Goal: Task Accomplishment & Management: Manage account settings

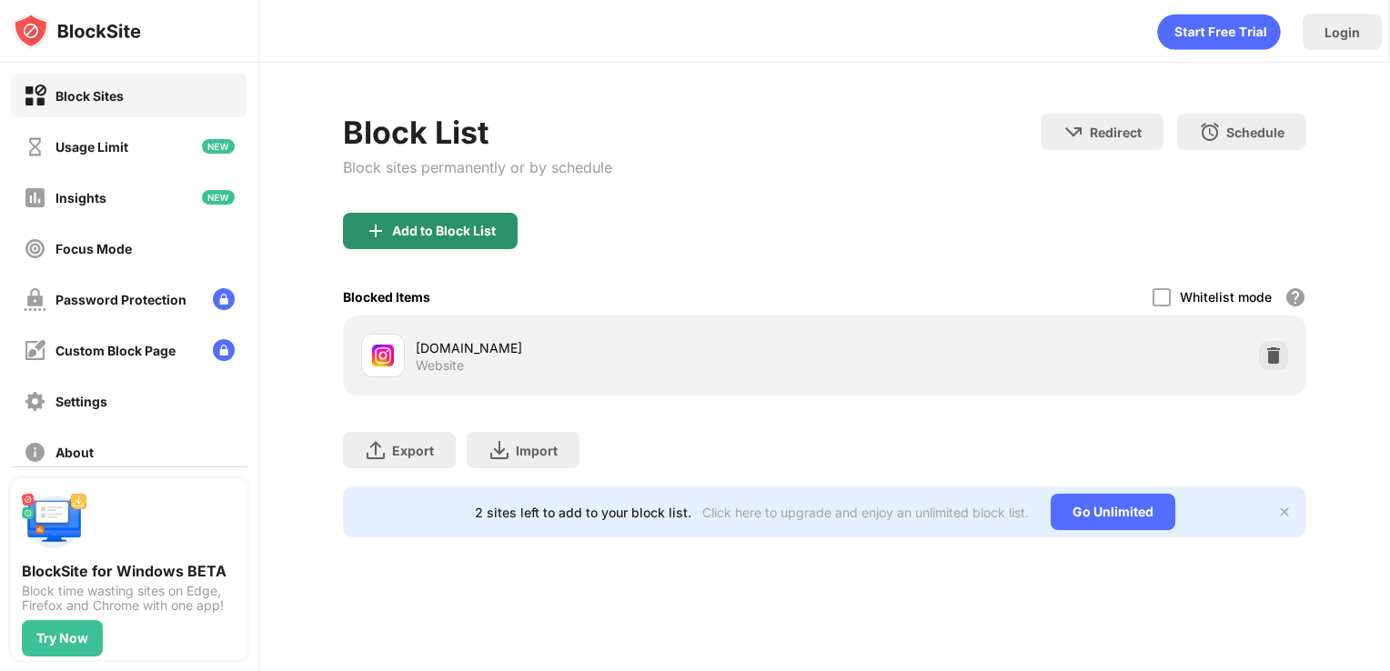
click at [424, 219] on div "Add to Block List" at bounding box center [430, 231] width 175 height 36
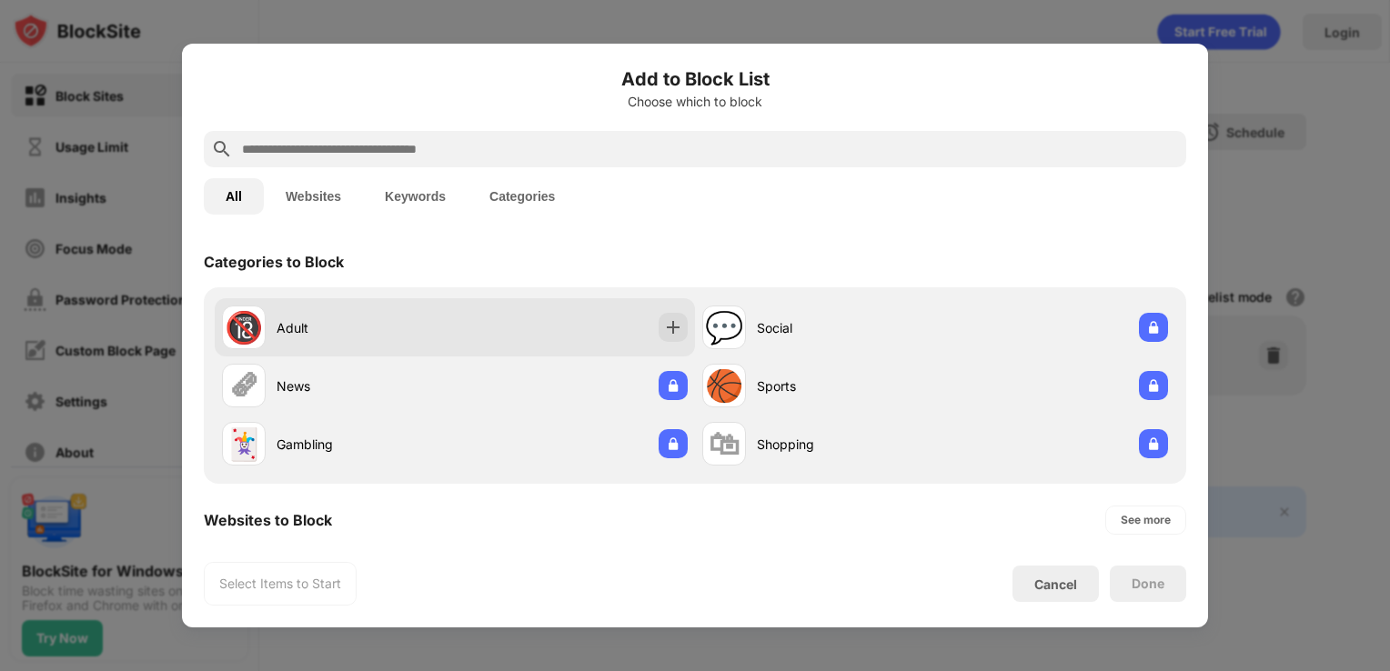
click at [303, 334] on div "Adult" at bounding box center [366, 327] width 178 height 19
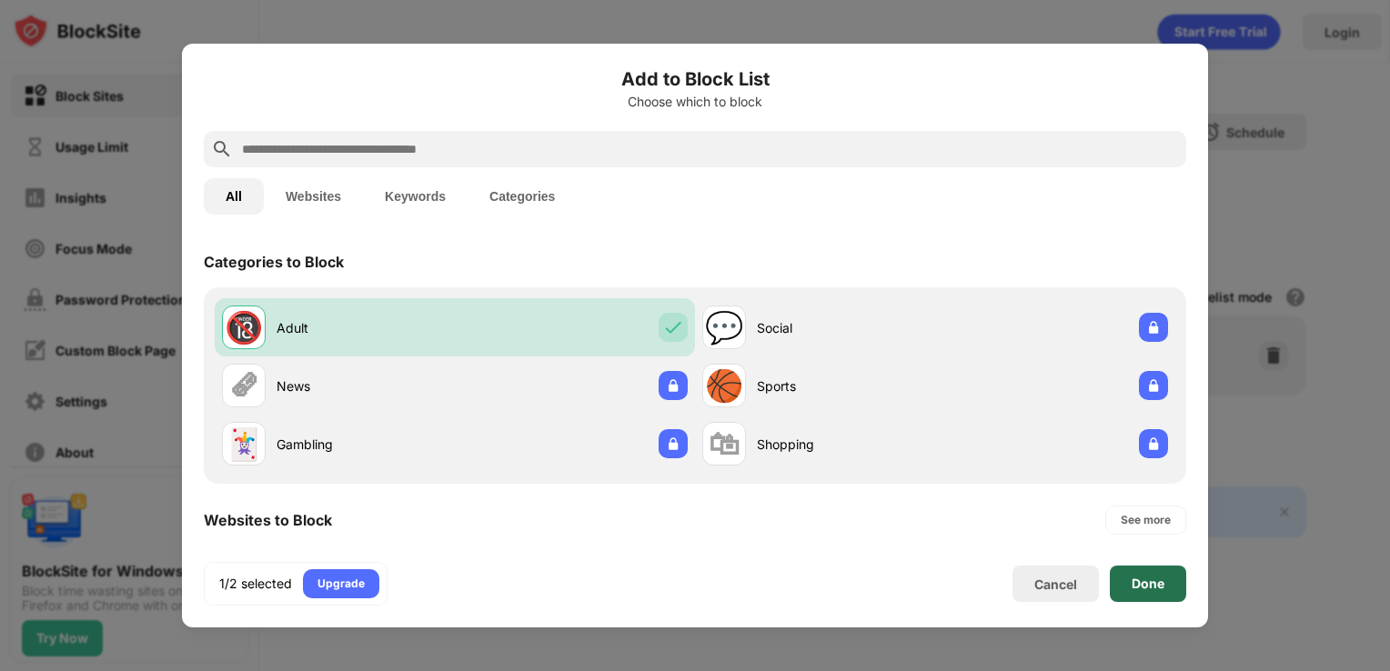
click at [1172, 578] on div "Done" at bounding box center [1148, 584] width 76 height 36
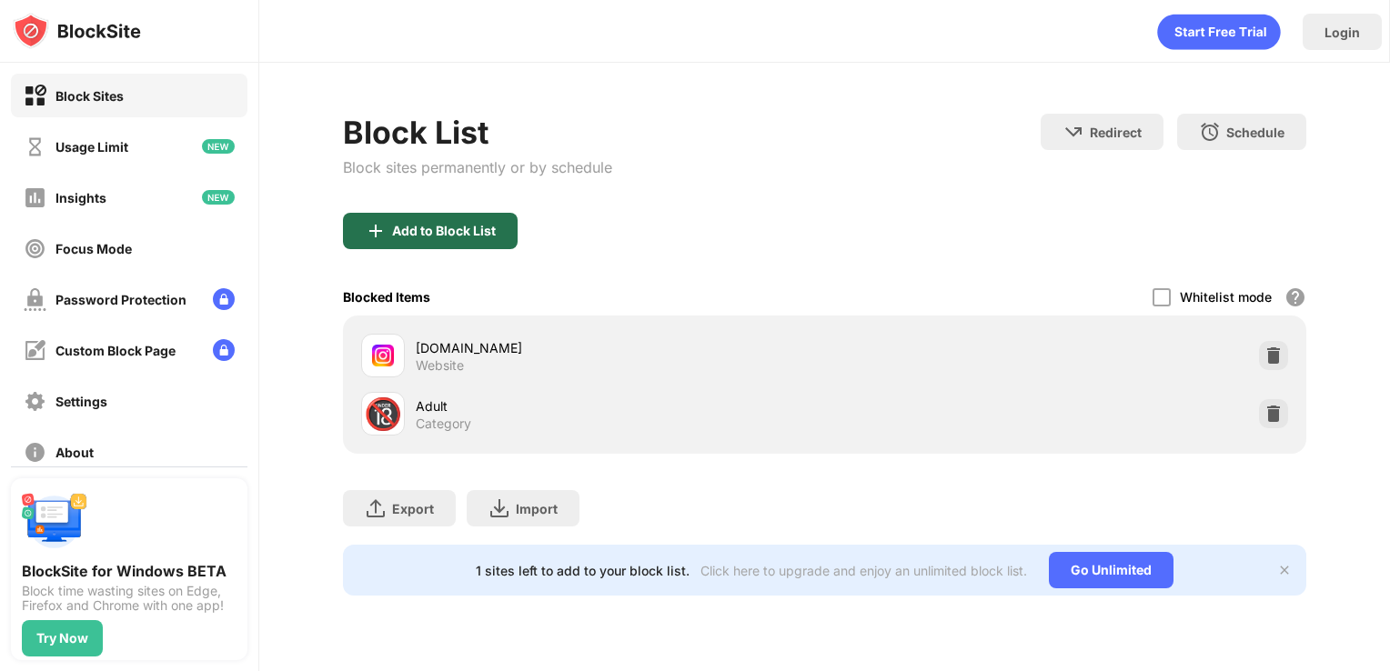
click at [488, 234] on div "Add to Block List" at bounding box center [444, 231] width 104 height 15
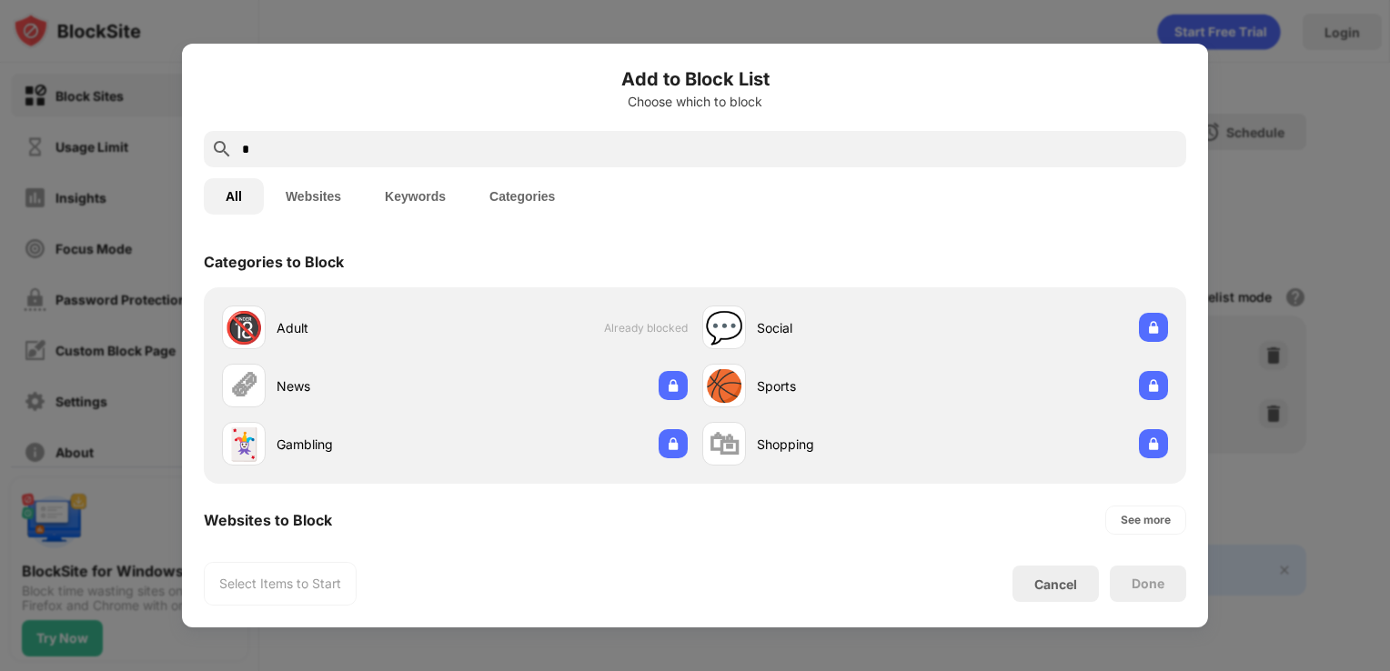
click at [513, 152] on input "*" at bounding box center [709, 149] width 939 height 22
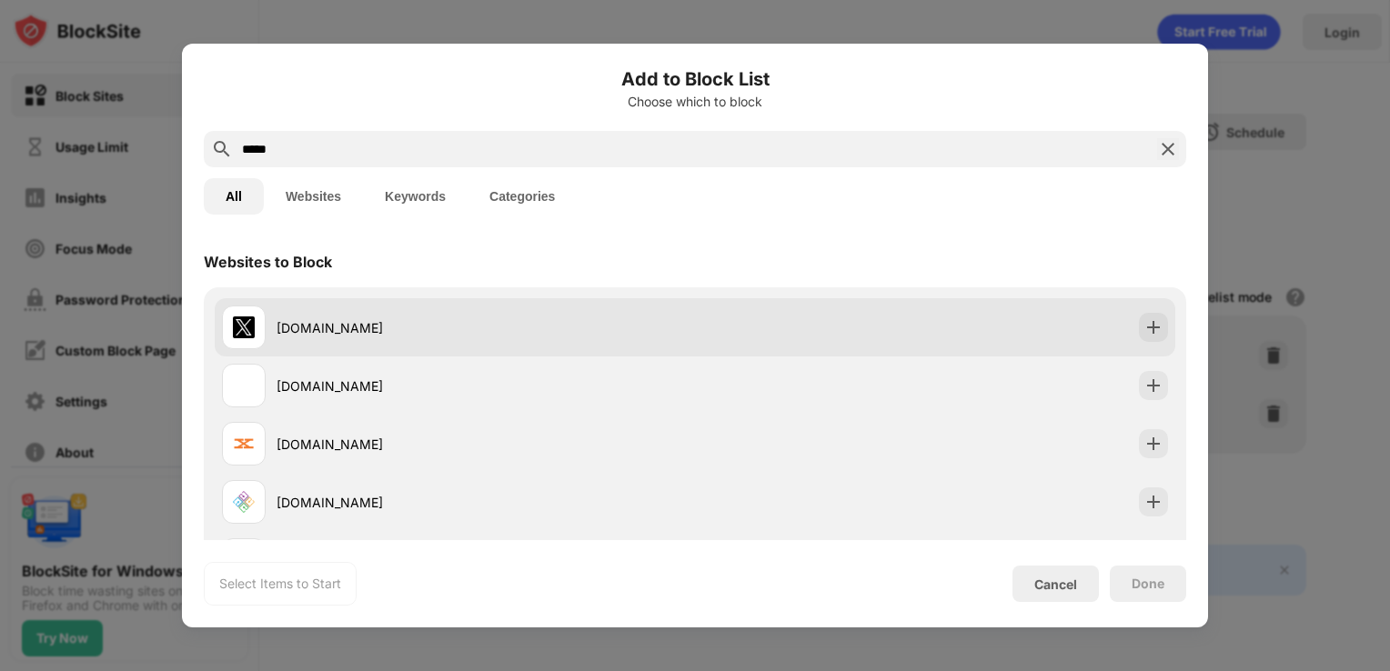
type input "*****"
click at [404, 347] on div "[DOMAIN_NAME]" at bounding box center [458, 328] width 473 height 44
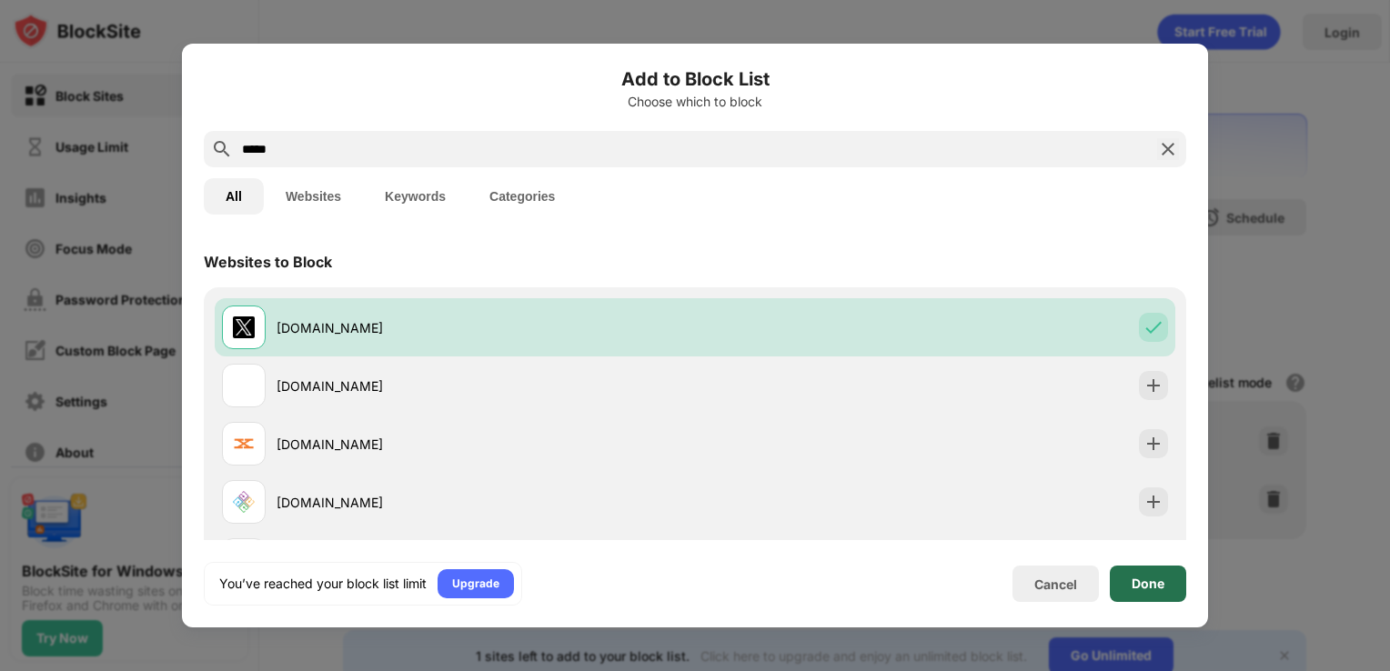
click at [1157, 583] on div "Done" at bounding box center [1148, 584] width 33 height 15
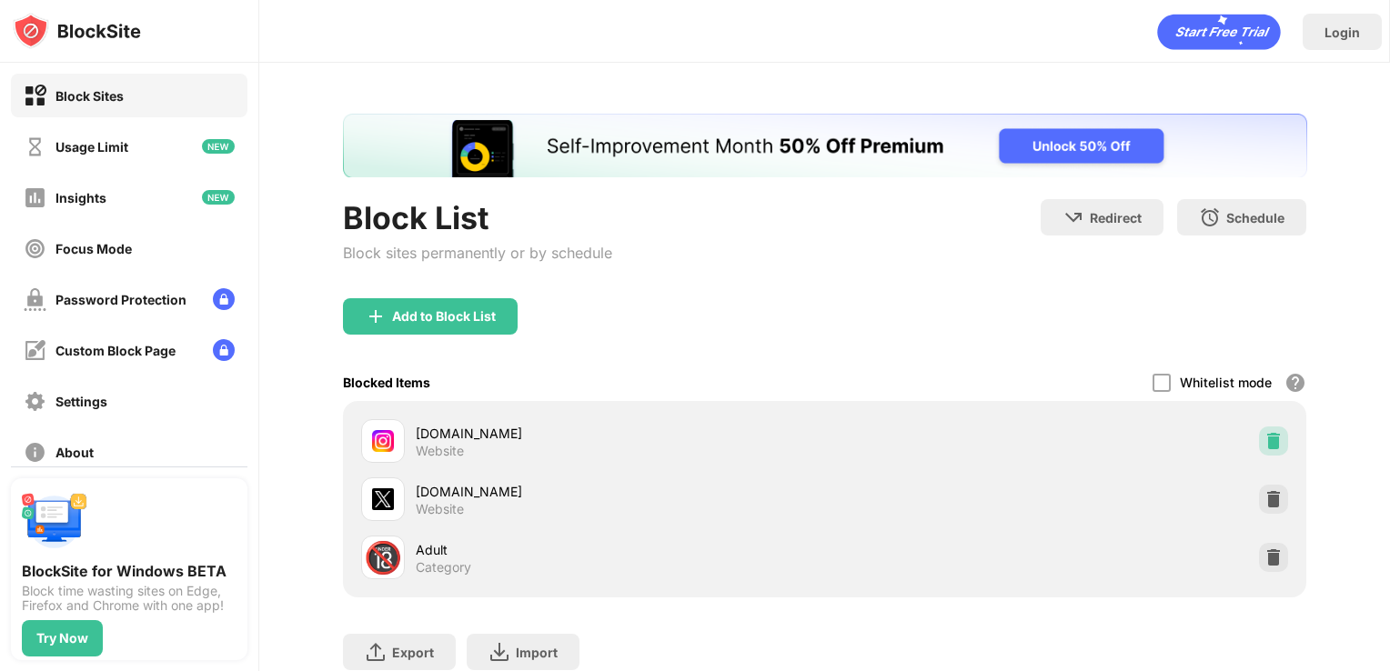
click at [1264, 439] on img at bounding box center [1273, 441] width 18 height 18
